Goal: Task Accomplishment & Management: Manage account settings

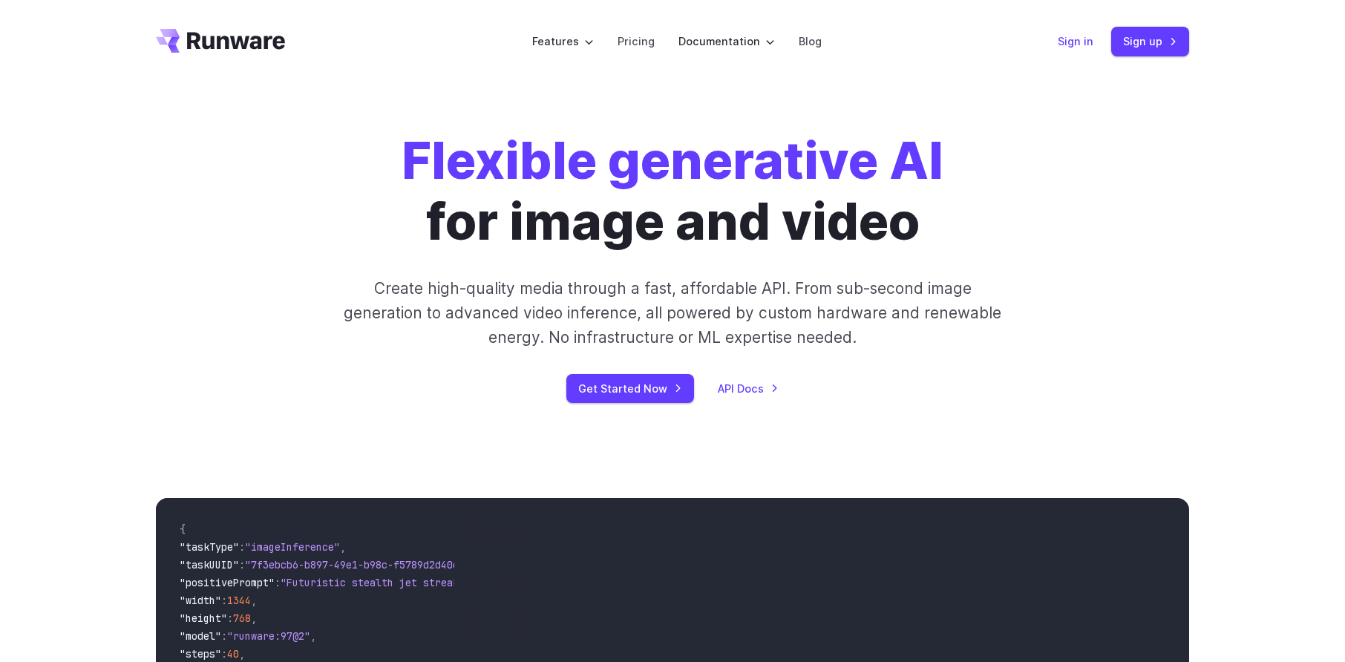
click at [1080, 45] on link "Sign in" at bounding box center [1076, 41] width 36 height 17
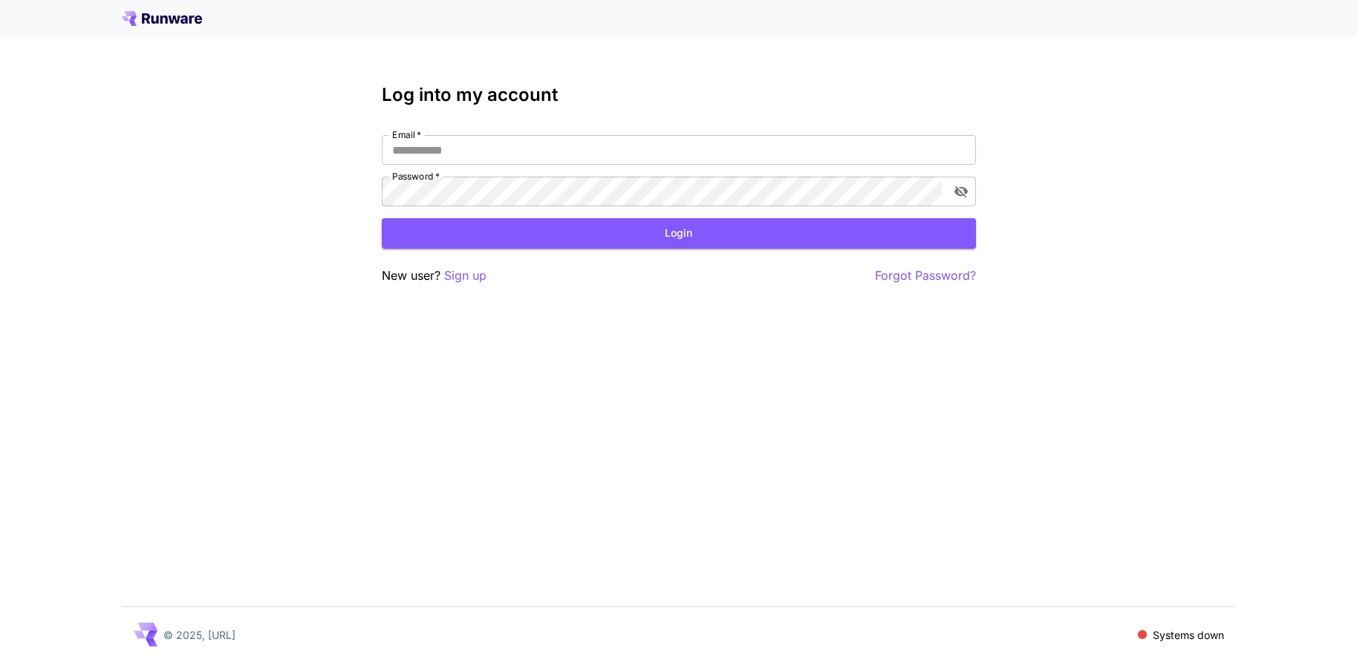
type input "**********"
click at [659, 253] on div "**********" at bounding box center [679, 185] width 594 height 200
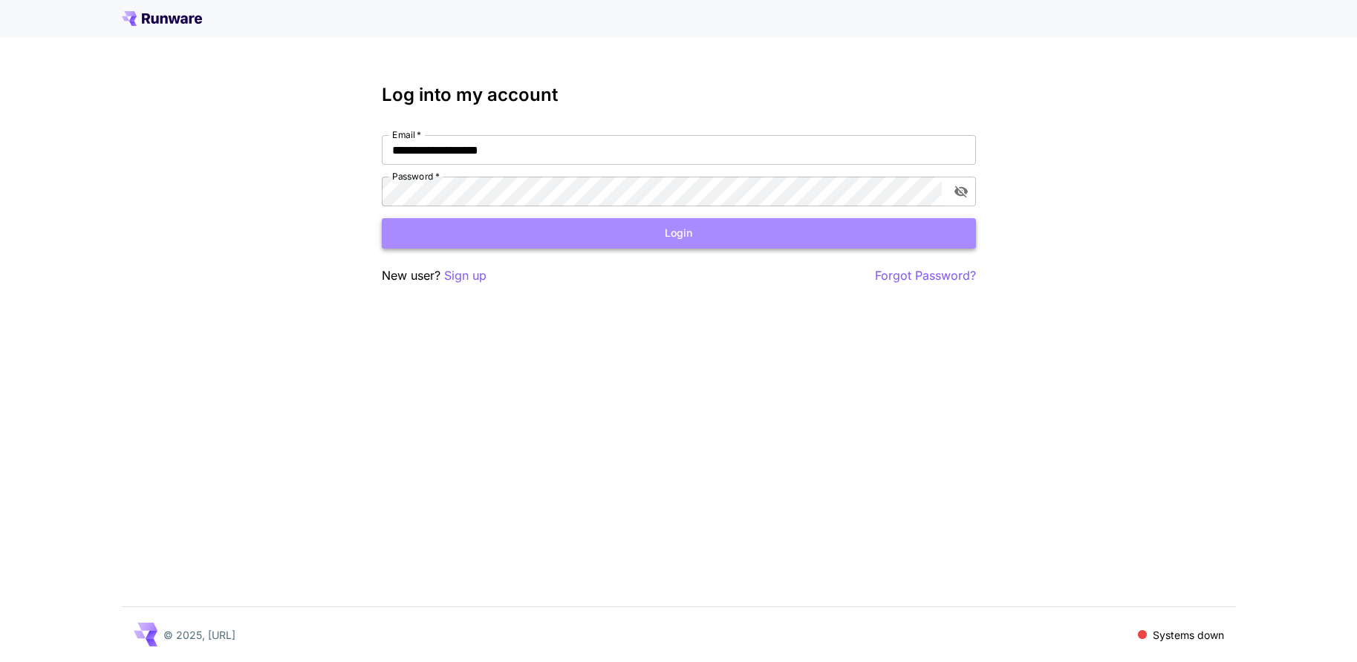
click at [662, 242] on button "Login" at bounding box center [679, 233] width 594 height 30
